Goal: Task Accomplishment & Management: Manage account settings

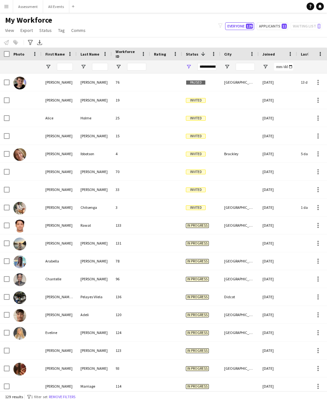
click at [324, 4] on div "Help Notifications" at bounding box center [317, 7] width 20 height 8
click at [323, 5] on link "Notifications" at bounding box center [320, 7] width 8 height 8
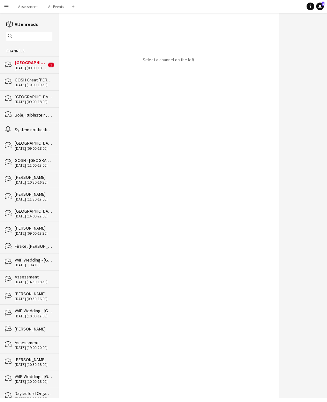
click at [43, 65] on div "[GEOGRAPHIC_DATA]" at bounding box center [31, 63] width 32 height 6
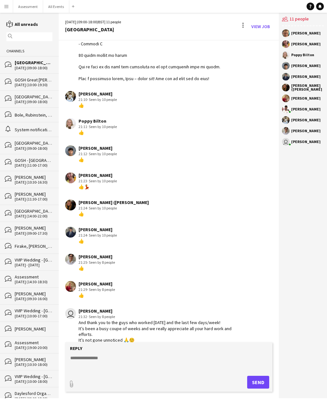
scroll to position [20, 0]
click at [36, 83] on div "[DATE] (10:00-19:30)" at bounding box center [34, 85] width 38 height 4
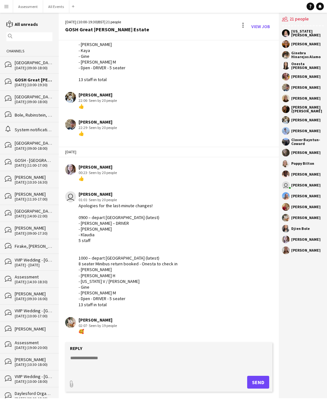
scroll to position [20, 0]
click at [40, 56] on div "bubbles [GEOGRAPHIC_DATA] [DATE] (09:00-18:00)" at bounding box center [29, 64] width 59 height 17
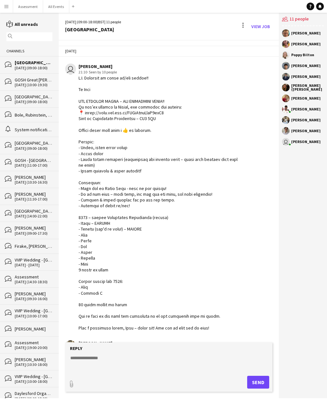
scroll to position [249, 0]
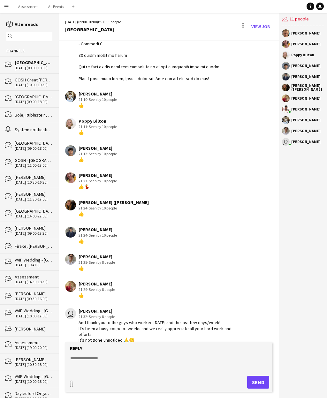
click at [7, 22] on icon "reading" at bounding box center [9, 24] width 7 height 7
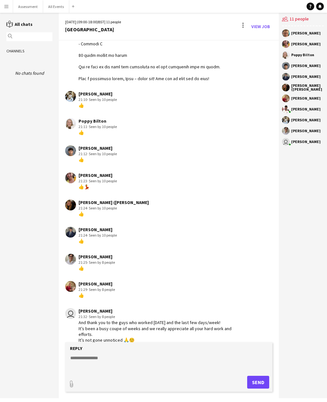
click at [9, 31] on div "reading All chats magnifier Channels No chats found" at bounding box center [29, 49] width 59 height 56
click at [7, 29] on div "reading All chats magnifier Channels No chats found" at bounding box center [29, 49] width 59 height 56
click at [9, 25] on icon "reading" at bounding box center [9, 24] width 7 height 7
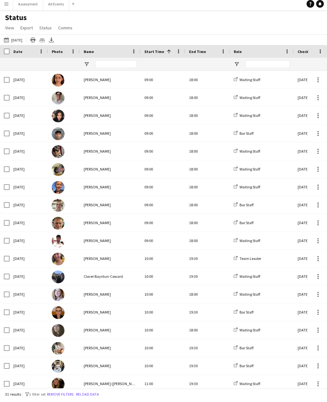
scroll to position [16, 0]
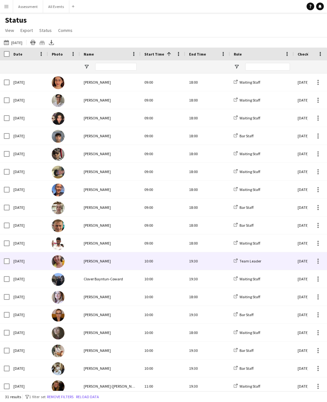
click at [0, 252] on div at bounding box center [5, 261] width 10 height 18
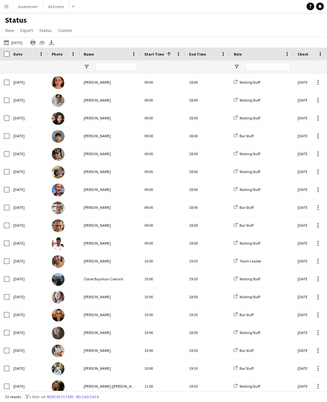
click at [320, 3] on link "Notifications" at bounding box center [320, 7] width 8 height 8
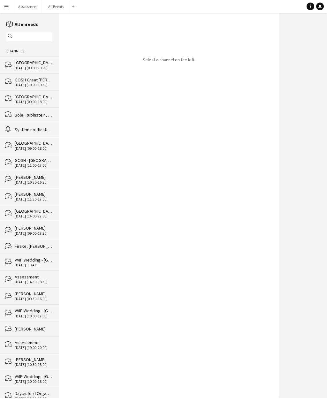
click at [18, 64] on div "[GEOGRAPHIC_DATA]" at bounding box center [34, 63] width 38 height 6
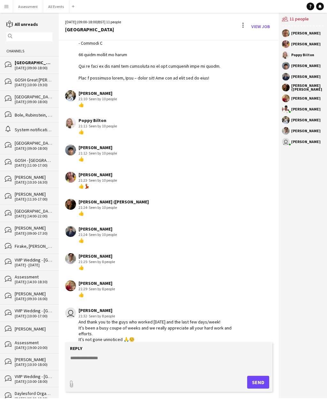
scroll to position [249, 0]
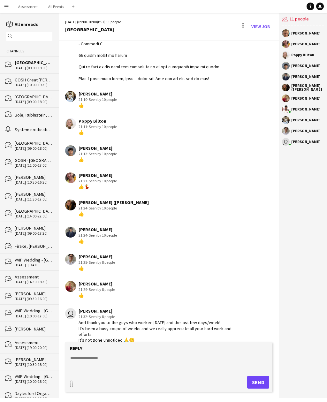
click at [33, 5] on button "Assessment Close" at bounding box center [28, 6] width 30 height 12
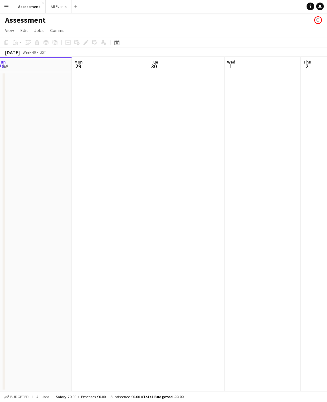
scroll to position [0, 204]
click at [7, 10] on button "Menu" at bounding box center [6, 6] width 13 height 13
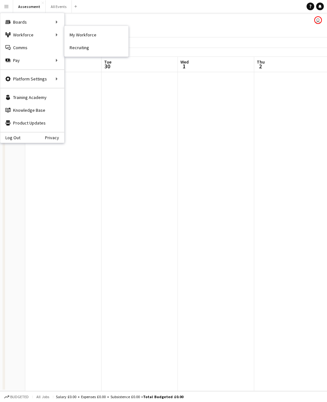
click at [81, 36] on link "My Workforce" at bounding box center [97, 34] width 64 height 13
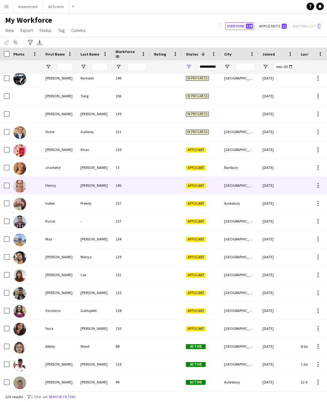
click at [26, 181] on img at bounding box center [19, 186] width 13 height 13
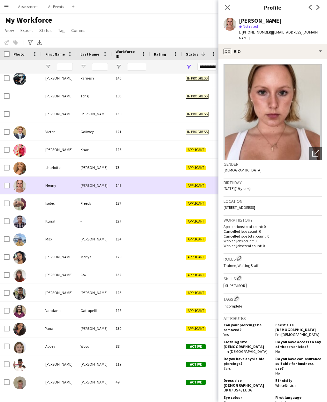
click at [239, 36] on div "[PERSON_NAME] star Not rated t. [PHONE_NUMBER] | [EMAIL_ADDRESS][DOMAIN_NAME]" at bounding box center [272, 29] width 109 height 28
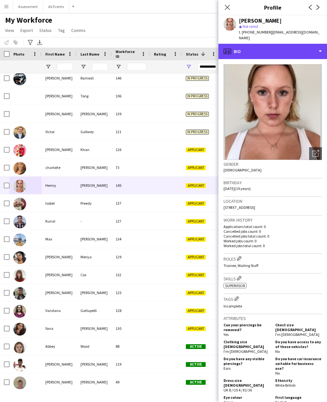
click at [233, 47] on div "profile Bio" at bounding box center [272, 51] width 109 height 15
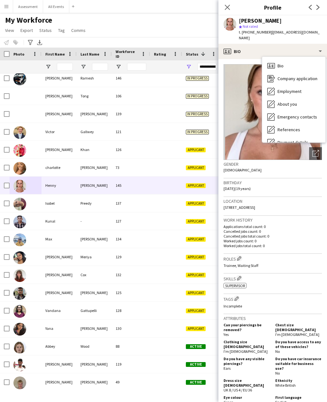
click at [277, 98] on div "About you About you" at bounding box center [293, 104] width 63 height 13
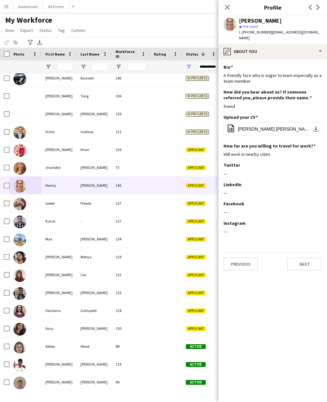
click at [301, 258] on button "Next" at bounding box center [304, 264] width 34 height 13
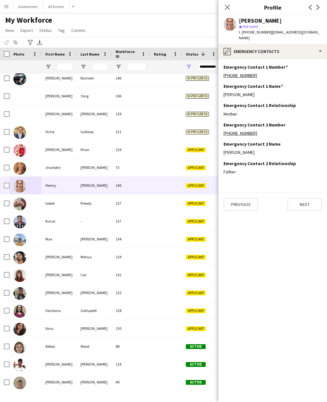
click at [297, 201] on button "Next" at bounding box center [304, 204] width 34 height 13
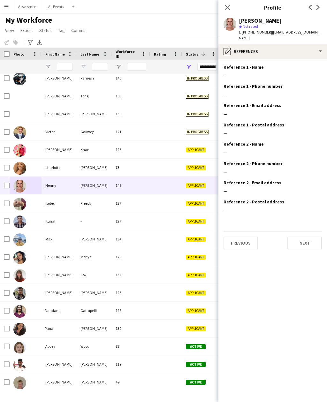
click at [295, 238] on button "Next" at bounding box center [304, 243] width 34 height 13
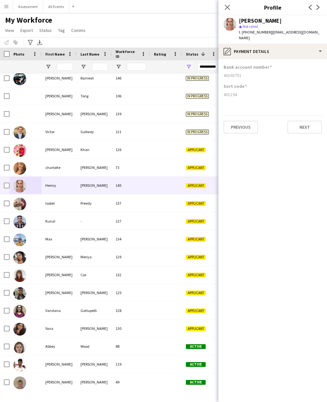
click at [309, 123] on button "Next" at bounding box center [304, 127] width 34 height 13
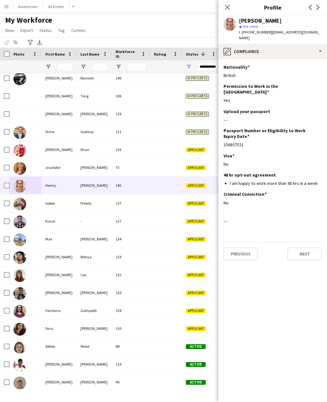
click at [295, 248] on button "Next" at bounding box center [304, 254] width 34 height 13
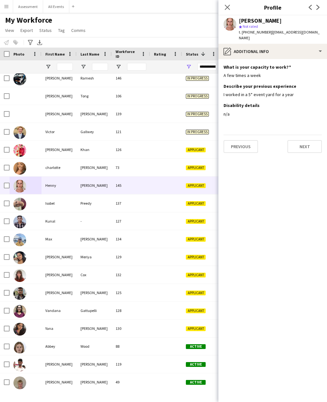
click at [300, 141] on button "Next" at bounding box center [304, 146] width 34 height 13
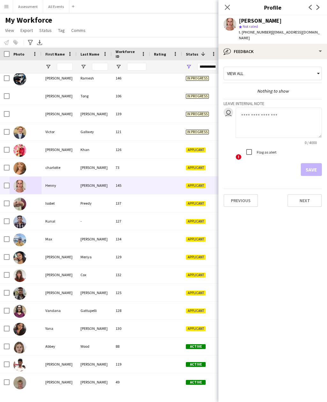
click at [297, 195] on button "Next" at bounding box center [304, 200] width 34 height 13
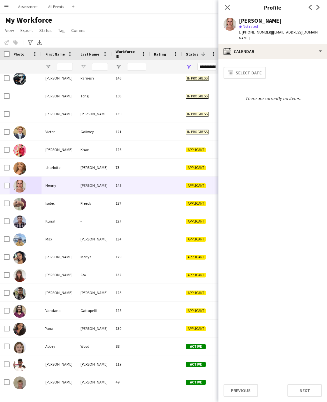
click at [289, 371] on div "calendar-full Select date There are currently no items." at bounding box center [273, 221] width 98 height 315
click at [299, 388] on button "Next" at bounding box center [304, 390] width 34 height 13
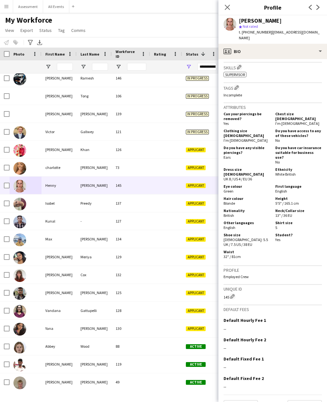
scroll to position [211, 0]
click at [297, 400] on button "Next" at bounding box center [304, 406] width 34 height 13
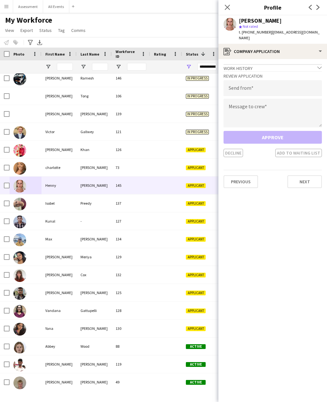
scroll to position [7, 0]
click at [240, 104] on textarea at bounding box center [273, 113] width 98 height 29
paste textarea "**********"
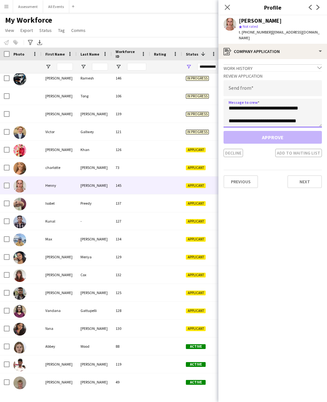
scroll to position [221, 0]
click at [232, 109] on textarea at bounding box center [273, 113] width 98 height 29
click at [233, 109] on textarea at bounding box center [273, 113] width 98 height 29
click at [232, 115] on textarea at bounding box center [273, 113] width 98 height 29
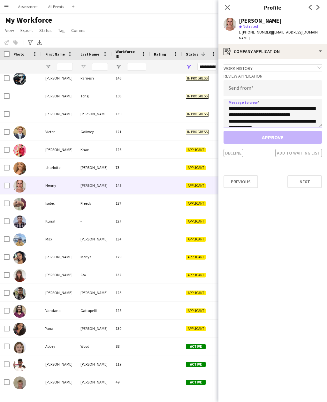
click at [231, 114] on textarea at bounding box center [273, 113] width 98 height 29
click at [233, 115] on textarea at bounding box center [273, 113] width 98 height 29
click at [228, 109] on textarea at bounding box center [273, 113] width 98 height 29
click at [229, 112] on textarea at bounding box center [273, 113] width 98 height 29
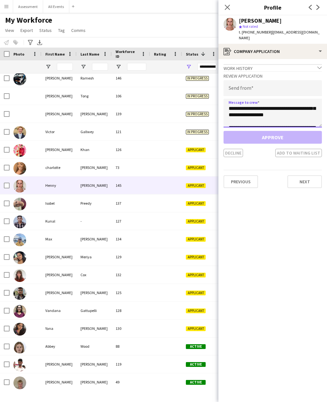
click at [230, 112] on textarea at bounding box center [273, 113] width 98 height 29
click at [228, 108] on textarea at bounding box center [273, 113] width 98 height 29
click at [226, 105] on textarea at bounding box center [273, 113] width 98 height 29
click at [242, 115] on textarea at bounding box center [273, 113] width 98 height 29
click at [241, 113] on textarea at bounding box center [273, 113] width 98 height 29
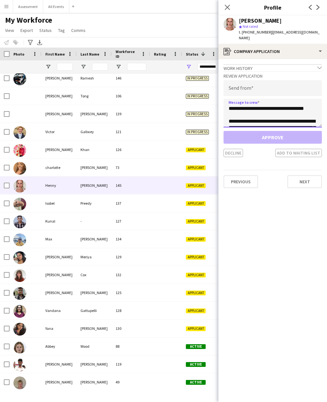
type textarea "**********"
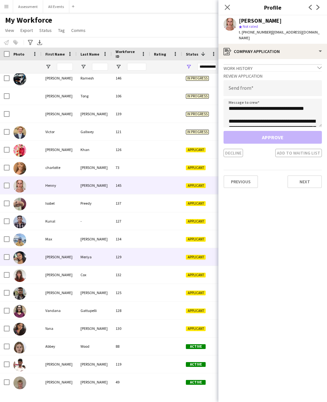
click at [181, 255] on div at bounding box center [166, 257] width 32 height 18
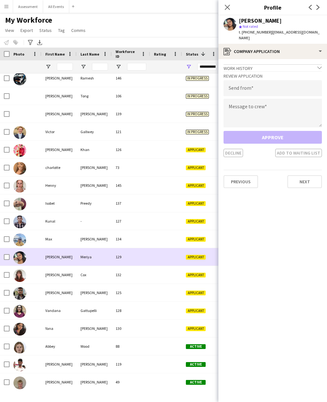
scroll to position [0, 0]
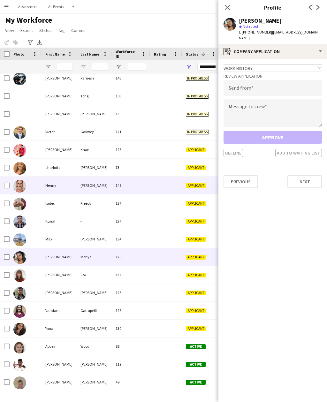
click at [43, 188] on div "Henny" at bounding box center [59, 186] width 35 height 18
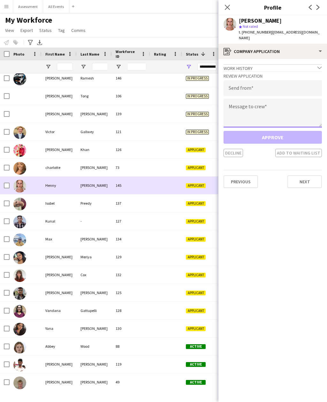
click at [240, 102] on textarea at bounding box center [273, 113] width 98 height 29
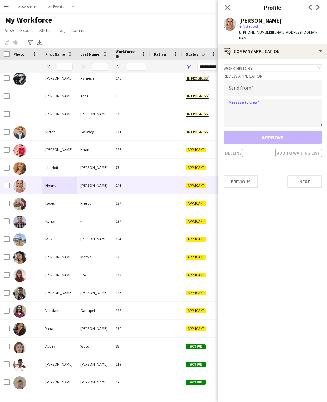
paste textarea "**********"
click at [233, 111] on textarea at bounding box center [273, 113] width 98 height 29
click at [233, 108] on textarea at bounding box center [273, 113] width 98 height 29
click at [233, 106] on textarea at bounding box center [273, 113] width 98 height 29
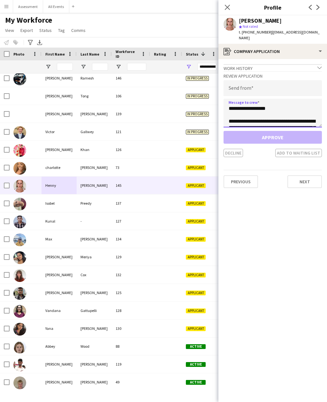
scroll to position [59, 0]
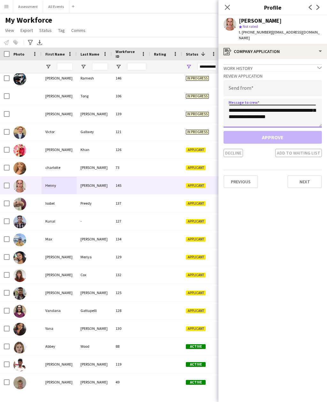
click at [236, 118] on textarea at bounding box center [273, 113] width 98 height 29
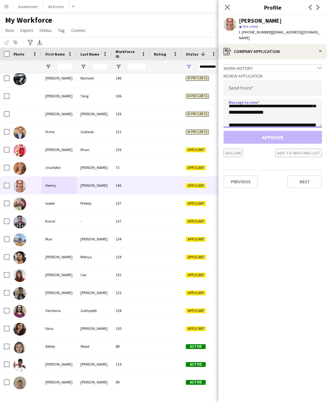
scroll to position [33, 0]
click at [234, 115] on textarea at bounding box center [273, 113] width 98 height 29
click at [233, 114] on textarea at bounding box center [273, 113] width 98 height 29
type textarea "**********"
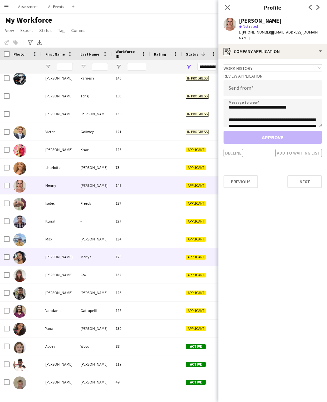
click at [177, 264] on div at bounding box center [166, 257] width 32 height 18
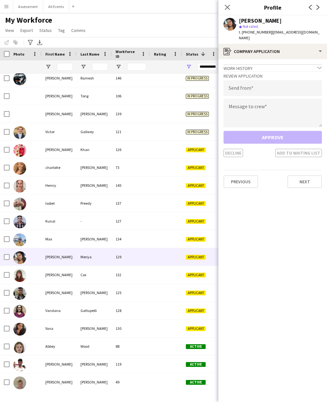
click at [298, 296] on app-crew-profile-application "Work history chevron-down Incomplete Review Application Send from Message to cr…" at bounding box center [272, 230] width 109 height 343
click at [48, 185] on div "Henny" at bounding box center [59, 186] width 35 height 18
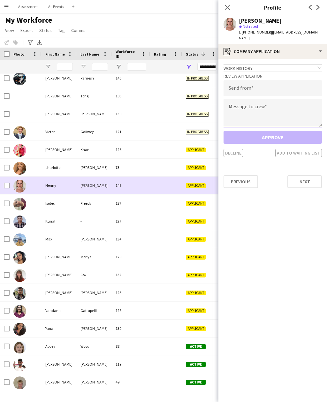
click at [243, 103] on textarea at bounding box center [273, 113] width 98 height 29
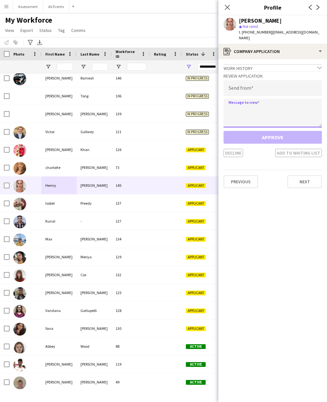
click at [232, 106] on textarea at bounding box center [273, 113] width 98 height 29
paste textarea "**********"
click at [235, 110] on textarea at bounding box center [273, 113] width 98 height 29
click at [235, 108] on textarea at bounding box center [273, 113] width 98 height 29
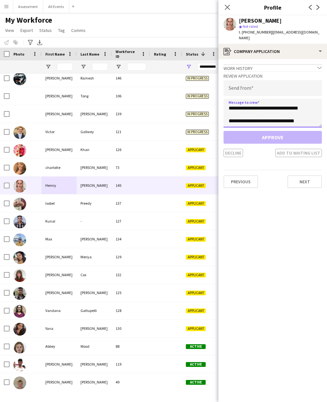
click at [234, 108] on textarea at bounding box center [273, 113] width 98 height 29
click at [232, 114] on textarea at bounding box center [273, 113] width 98 height 29
click at [231, 112] on textarea at bounding box center [273, 113] width 98 height 29
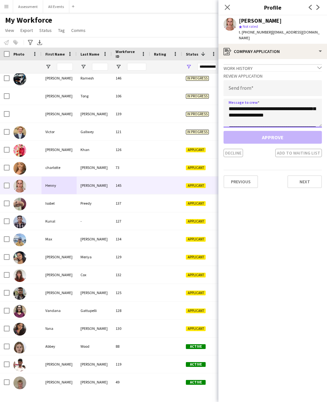
click at [244, 116] on textarea at bounding box center [273, 113] width 98 height 29
click at [243, 115] on textarea at bounding box center [273, 113] width 98 height 29
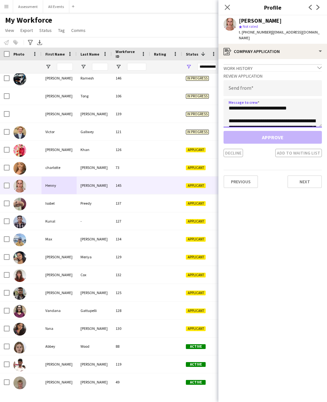
scroll to position [25, 0]
click at [251, 108] on textarea "**********" at bounding box center [273, 113] width 98 height 29
type textarea "**********"
click at [235, 86] on input "email" at bounding box center [273, 88] width 98 height 16
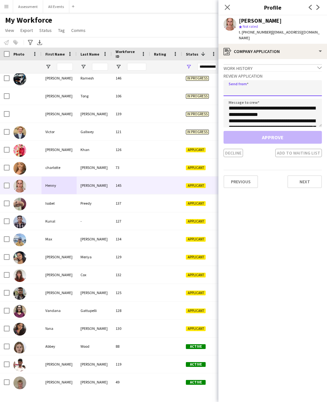
paste input "**********"
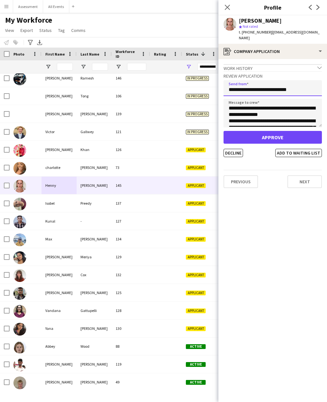
type input "**********"
click at [238, 132] on button "Approve" at bounding box center [273, 137] width 98 height 13
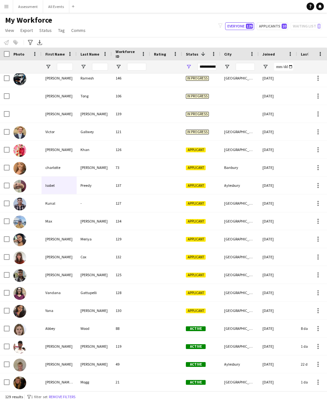
click at [51, 4] on button "All Events Close" at bounding box center [56, 6] width 26 height 12
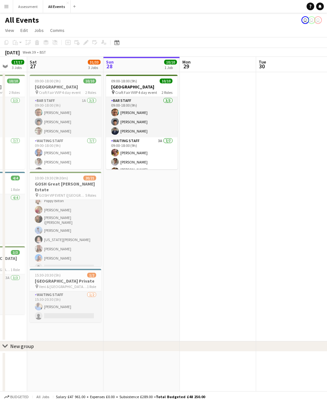
scroll to position [185, 0]
click at [59, 248] on app-card-role "Waiting Staff 1A 13/14 11:00-19:30 (8h30m) [PERSON_NAME] [PERSON_NAME] Djien Bo…" at bounding box center [66, 202] width 72 height 144
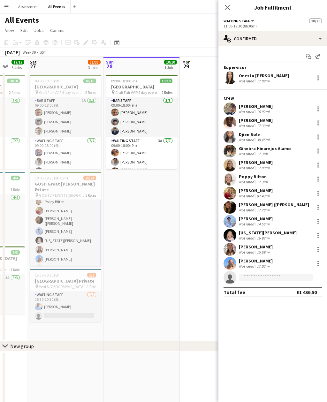
click at [246, 280] on input at bounding box center [276, 278] width 74 height 8
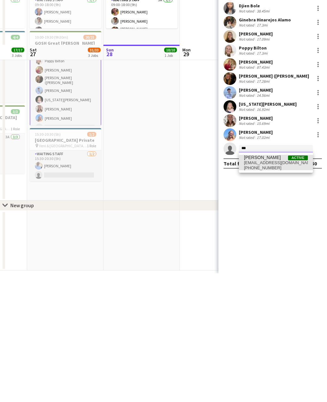
type input "***"
click at [251, 289] on span "[EMAIL_ADDRESS][DOMAIN_NAME]" at bounding box center [276, 291] width 64 height 5
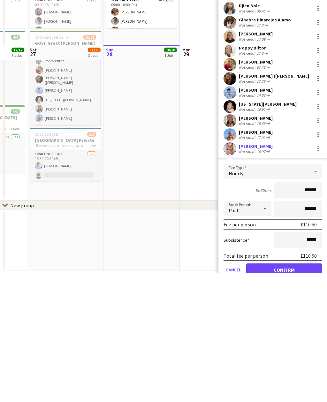
click at [259, 392] on button "Confirm" at bounding box center [284, 398] width 76 height 13
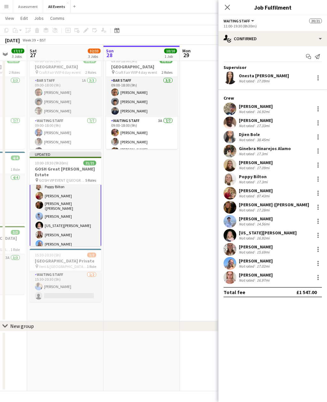
click at [184, 185] on app-date-cell at bounding box center [218, 186] width 76 height 269
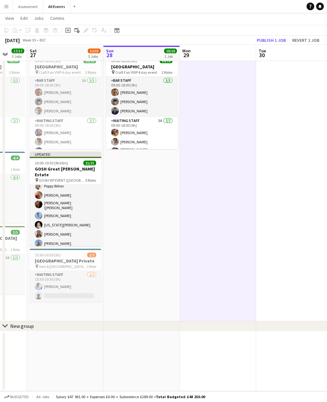
click at [266, 36] on button "Publish 1 job" at bounding box center [271, 40] width 34 height 8
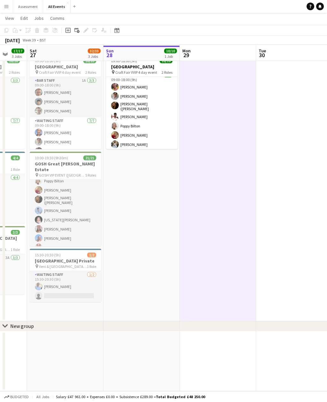
scroll to position [45, 0]
click at [8, 8] on app-icon "Menu" at bounding box center [6, 6] width 5 height 5
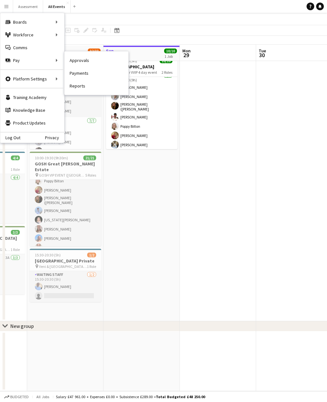
click at [76, 59] on link "Approvals" at bounding box center [97, 60] width 64 height 13
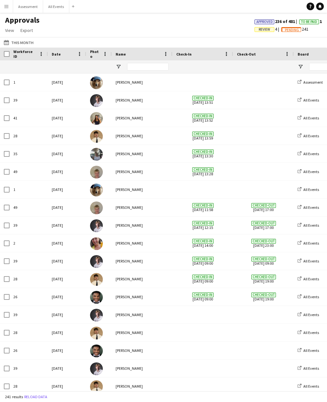
click at [57, 102] on div "[DATE]" at bounding box center [67, 100] width 38 height 18
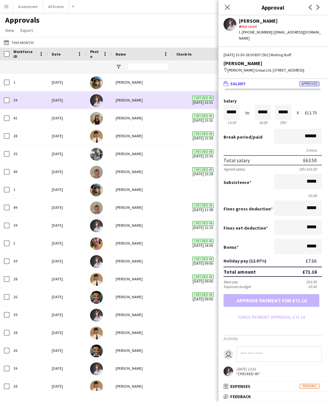
click at [227, 30] on div "[PERSON_NAME] star Not rated t. [PHONE_NUMBER] | [EMAIL_ADDRESS][DOMAIN_NAME]" at bounding box center [272, 28] width 109 height 26
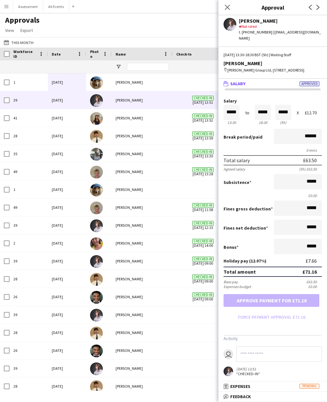
click at [225, 24] on app-user-avatar at bounding box center [230, 24] width 13 height 13
click at [225, 28] on app-user-avatar at bounding box center [230, 24] width 13 height 13
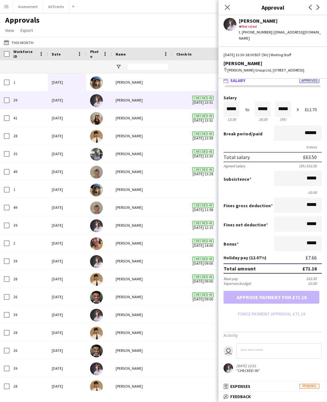
scroll to position [8, 0]
click at [237, 402] on html "Menu Boards Boards Boards All jobs Status Workforce Workforce My Workforce Recr…" at bounding box center [163, 201] width 327 height 402
click at [301, 401] on mat-expansion-panel-header "bubble-pencil Feedback" at bounding box center [272, 397] width 109 height 10
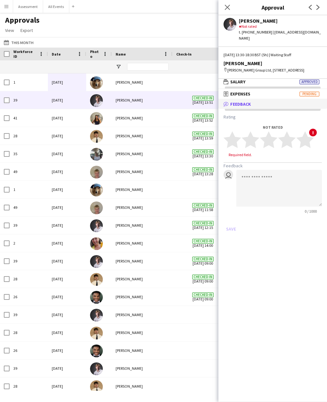
click at [303, 113] on div "Rating Not rated star star star star star star star star star star ! Required f…" at bounding box center [272, 174] width 109 height 130
click at [241, 108] on mat-expansion-panel-header "bubble-pencil Feedback" at bounding box center [272, 104] width 109 height 10
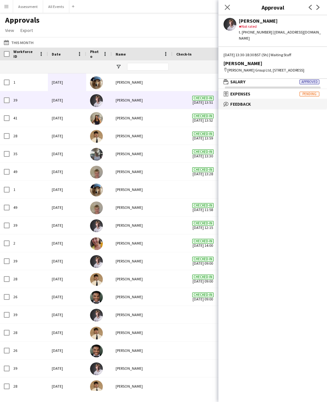
click at [238, 112] on mat-accordion "wallet Salary Approved Salary ***** 13:30 to ***** 18:30 ***** (5h) X £12.70 Br…" at bounding box center [272, 240] width 109 height 324
click at [262, 114] on mat-accordion "wallet Salary Approved Salary ***** 13:30 to ***** 18:30 ***** (5h) X £12.70 Br…" at bounding box center [272, 240] width 109 height 324
click at [299, 108] on mat-expansion-panel-header "bubble-pencil Feedback" at bounding box center [272, 104] width 109 height 10
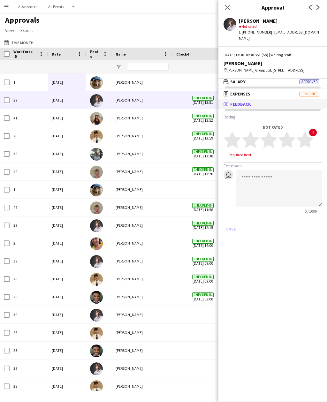
click at [236, 103] on span "Feedback" at bounding box center [240, 104] width 21 height 6
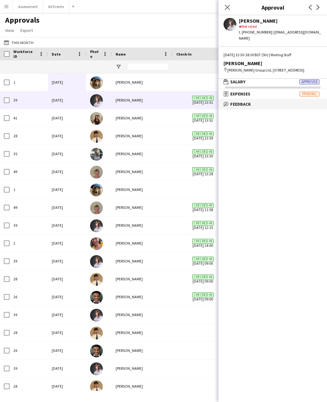
click at [234, 114] on mat-accordion "wallet Salary Approved Salary ***** 13:30 to ***** 18:30 ***** (5h) X £12.70 Br…" at bounding box center [272, 240] width 109 height 324
click at [298, 108] on mat-expansion-panel-header "bubble-pencil Feedback" at bounding box center [272, 104] width 109 height 10
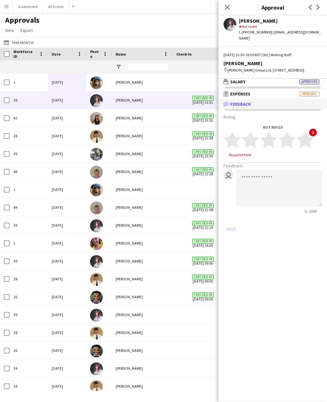
click at [310, 115] on h3 "Rating" at bounding box center [273, 117] width 98 height 6
click at [54, 23] on div "Approvals View Customise view Customise filters Reset Filters Reset View Reset …" at bounding box center [163, 26] width 327 height 22
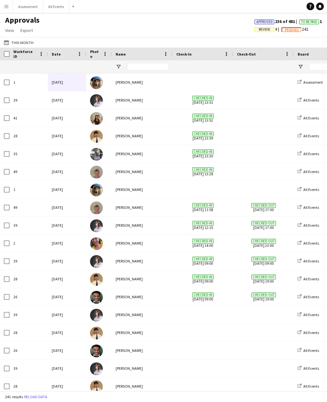
click at [259, 30] on span "Review" at bounding box center [264, 29] width 11 height 4
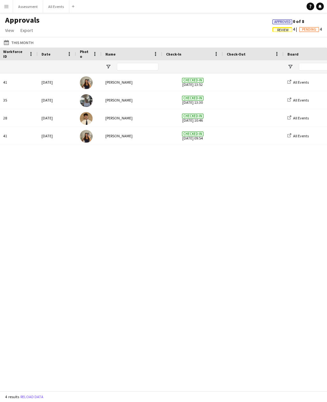
scroll to position [0, 34]
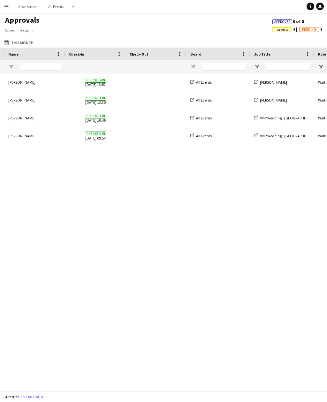
click at [130, 83] on span at bounding box center [156, 82] width 53 height 18
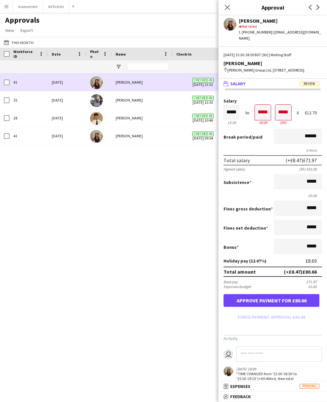
click at [57, 114] on div "[DATE]" at bounding box center [67, 118] width 38 height 18
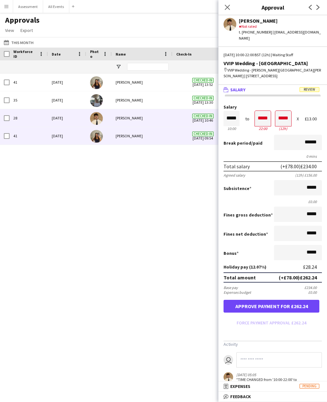
click at [44, 139] on div "41" at bounding box center [29, 136] width 38 height 18
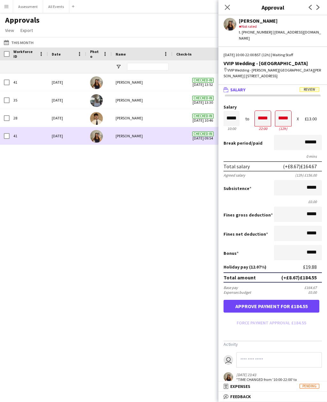
click at [47, 180] on div "41 [DATE] [PERSON_NAME] Checked-in [DATE] 13:52 All Events [PERSON_NAME] 35 [DA…" at bounding box center [163, 231] width 327 height 317
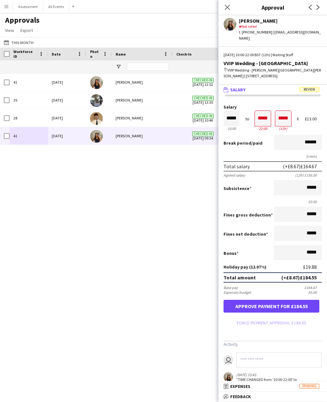
click at [226, 9] on icon at bounding box center [227, 7] width 5 height 5
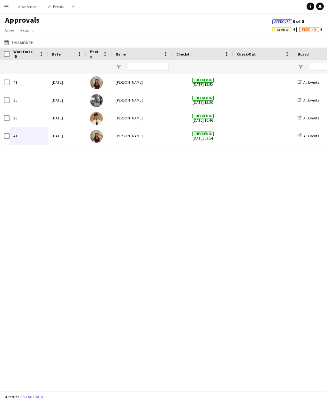
click at [304, 29] on span "Pending" at bounding box center [309, 29] width 14 height 4
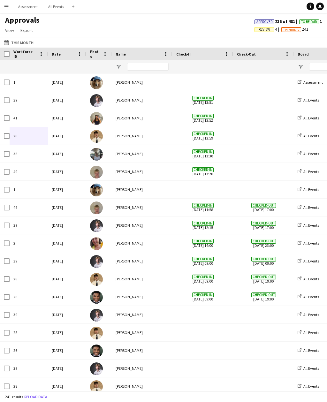
click at [304, 21] on span "To Be Paid" at bounding box center [309, 22] width 16 height 4
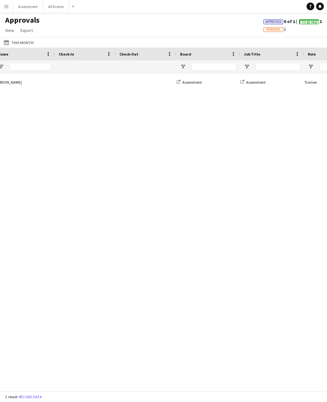
scroll to position [0, 201]
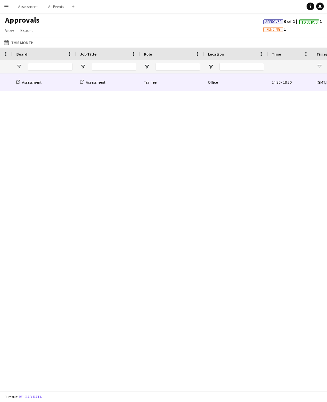
click at [50, 84] on div "Assessment" at bounding box center [44, 82] width 64 height 18
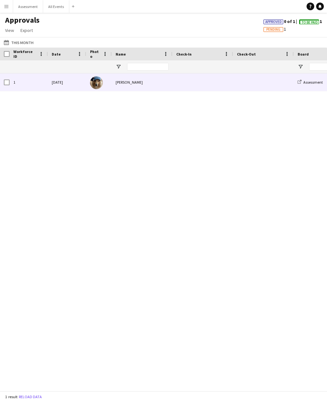
click at [46, 80] on div "1" at bounding box center [29, 82] width 38 height 18
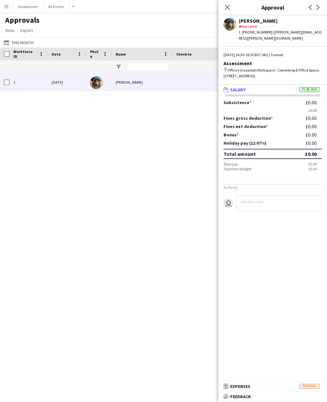
click at [225, 6] on icon "Close pop-in" at bounding box center [227, 7] width 5 height 5
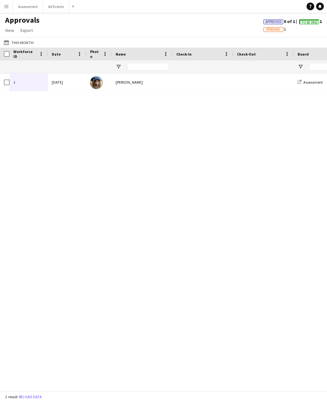
click at [308, 9] on link "Help" at bounding box center [311, 7] width 8 height 8
click at [268, 28] on span "Pending" at bounding box center [273, 29] width 14 height 4
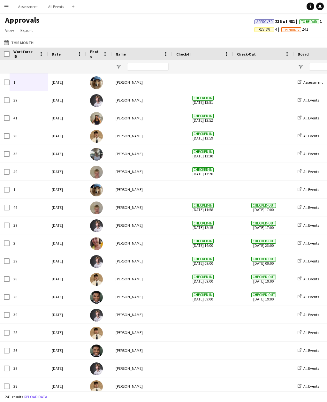
click at [260, 22] on span "Approved" at bounding box center [264, 22] width 16 height 4
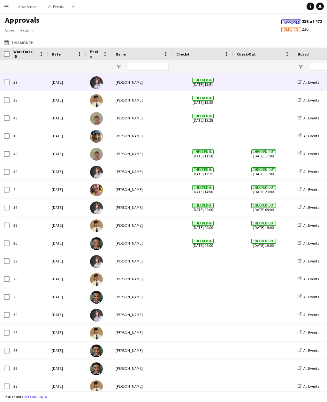
click at [61, 86] on div "[DATE]" at bounding box center [67, 82] width 38 height 18
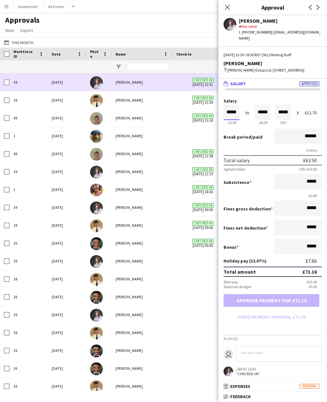
click at [230, 109] on input "*****" at bounding box center [232, 112] width 16 height 15
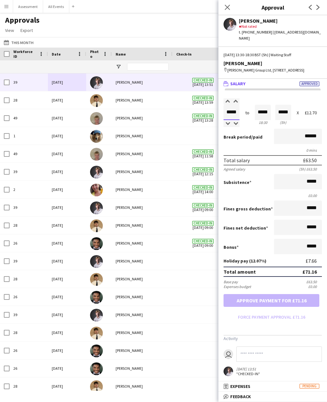
click at [234, 126] on div at bounding box center [236, 124] width 8 height 6
type input "*****"
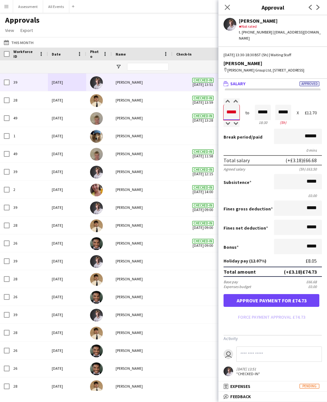
click at [235, 122] on div at bounding box center [236, 124] width 8 height 6
type input "*****"
click at [251, 95] on div "Salary ***** 13:30 to ***** 18:30 ***** (5h) X £12.70 Break period /paid ******…" at bounding box center [272, 236] width 109 height 296
click at [227, 11] on app-icon "Close pop-in" at bounding box center [228, 8] width 8 height 8
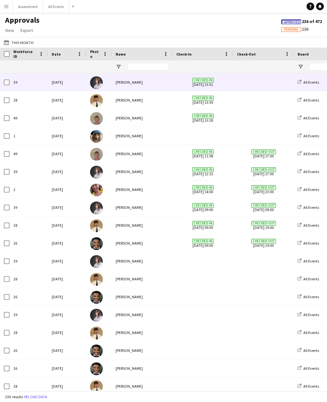
click at [119, 83] on div "[PERSON_NAME]" at bounding box center [142, 82] width 61 height 18
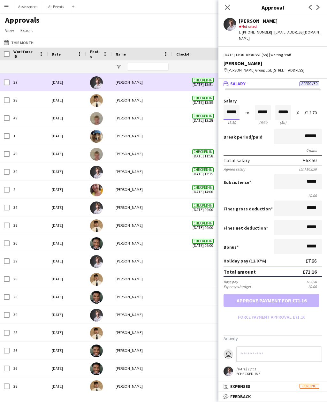
click at [226, 108] on input "*****" at bounding box center [232, 112] width 16 height 15
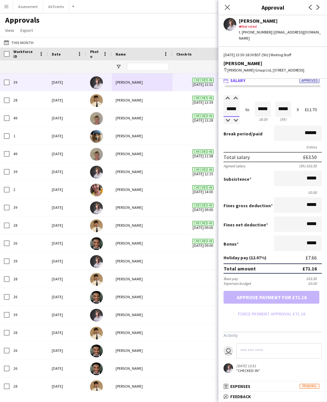
scroll to position [8, 0]
click at [173, 29] on div "Approvals View Customise view Customise filters Reset Filters Reset View Reset …" at bounding box center [163, 26] width 327 height 22
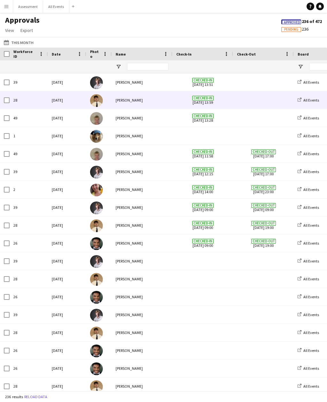
click at [198, 102] on span "Checked-in [DATE] 13:59" at bounding box center [202, 100] width 53 height 18
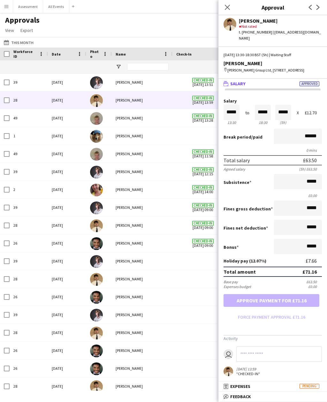
click at [74, 24] on div "Approvals View Customise view Customise filters Reset Filters Reset View Reset …" at bounding box center [163, 26] width 327 height 22
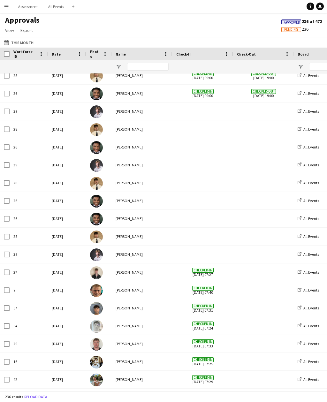
scroll to position [189, 0]
